Goal: Task Accomplishment & Management: Use online tool/utility

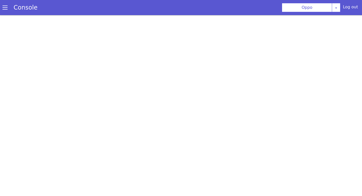
select select "callUUID"
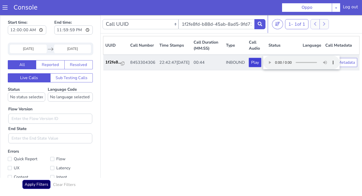
click at [259, 62] on button "Play" at bounding box center [255, 62] width 12 height 9
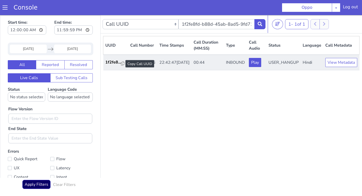
click at [122, 66] on div at bounding box center [123, 64] width 4 height 6
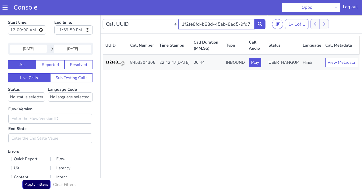
click at [223, 21] on input "1f2fe8fd-b88d-45ab-8ad5-9fd71ff66958" at bounding box center [217, 24] width 76 height 10
paste input "047c0e1-f80e-4749-9763-e9ada8152e61"
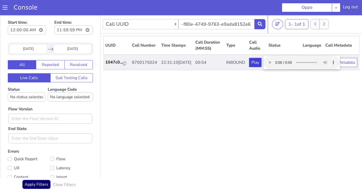
click at [254, 64] on button "Play" at bounding box center [255, 62] width 12 height 9
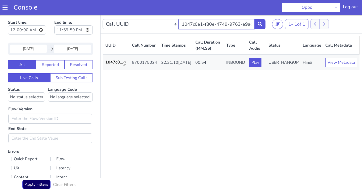
click at [195, 24] on input "1047c0e1-f80e-4749-9763-e9ada8152e61" at bounding box center [217, 24] width 76 height 10
paste input "d805b0a5-8874-4aa2-9e08-da54cc2f6f78"
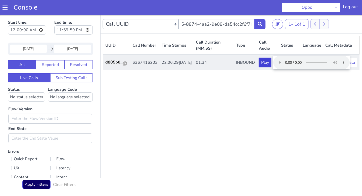
click at [265, 64] on button "Play" at bounding box center [265, 62] width 12 height 9
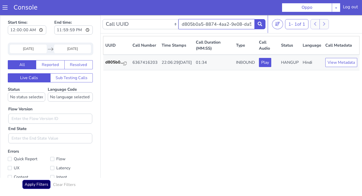
click at [237, 25] on input "d805b0a5-8874-4aa2-9e08-da54cc2f6f78" at bounding box center [217, 24] width 76 height 10
paste input "c0dd00e7-5024-4783-807a-1645978ad48c"
type input "c0dd00e7-5024-4783-807a-1645978ad48c"
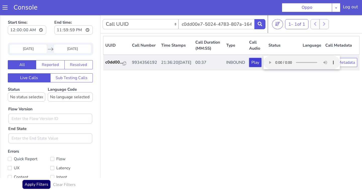
click at [258, 64] on button "Play" at bounding box center [255, 62] width 12 height 9
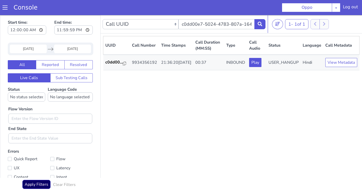
click at [349, 5] on div "Log out" at bounding box center [350, 8] width 15 height 8
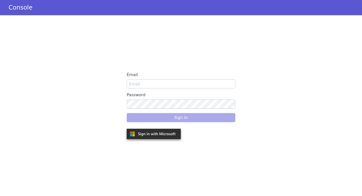
click at [175, 122] on div "Sign In" at bounding box center [181, 117] width 109 height 14
click at [211, 138] on div at bounding box center [181, 135] width 109 height 12
